Goal: Find specific page/section: Find specific page/section

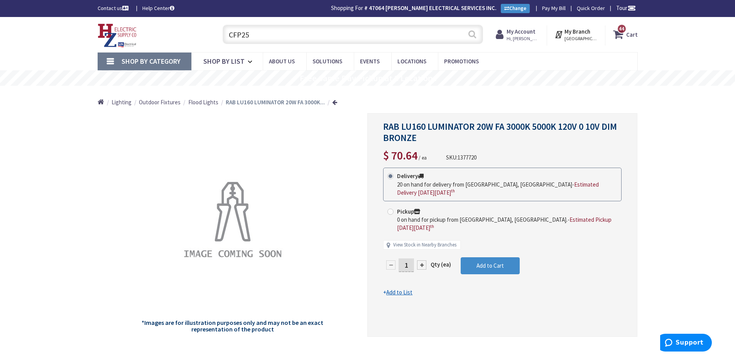
type input "CFP25"
click at [467, 36] on div "CFP25 Search" at bounding box center [353, 34] width 261 height 19
click at [476, 35] on button "Search" at bounding box center [472, 33] width 10 height 17
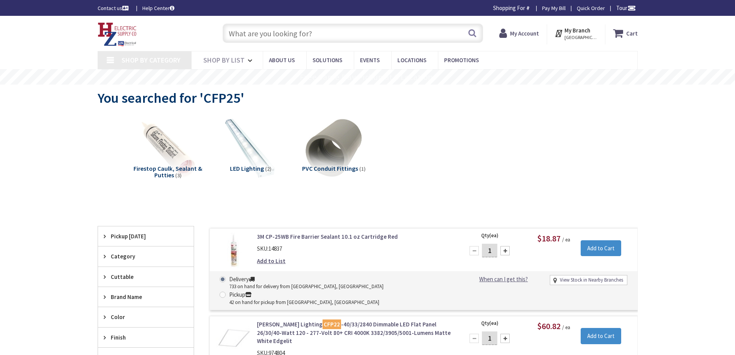
type input "[GEOGRAPHIC_DATA], [STREET_ADDRESS]"
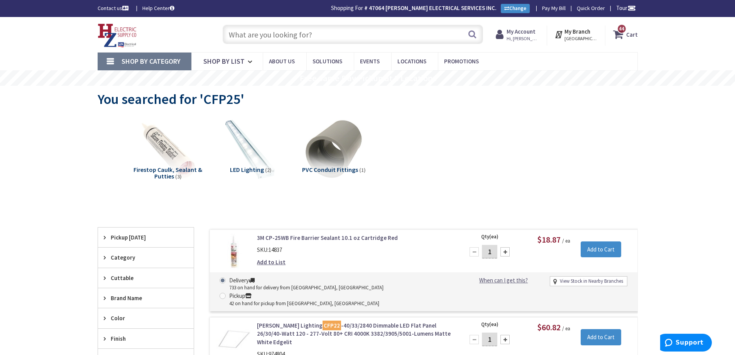
click at [680, 53] on div "Shop By Category Conduit and Fittings Cable Tray & Accessories Cable Trays Cabl…" at bounding box center [367, 61] width 735 height 18
drag, startPoint x: 599, startPoint y: 152, endPoint x: 597, endPoint y: 138, distance: 13.9
click at [599, 152] on div "Firestop Caulk, Sealant & Putties (3) LED Lighting (2) PVC Conduit Fittings (1)" at bounding box center [367, 156] width 513 height 83
